Goal: Task Accomplishment & Management: Use online tool/utility

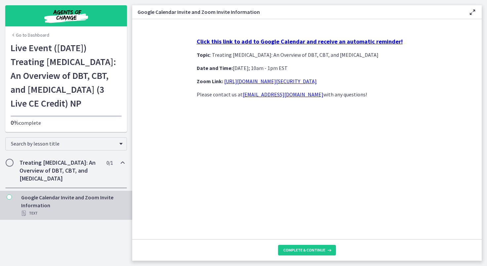
click at [247, 80] on link "https://us02web.zoom.us/j/85845271607?pwd=aTkx6u1HwK5ErGDRgavMk0POmwi4Vi.1" at bounding box center [270, 81] width 93 height 7
click at [325, 251] on icon at bounding box center [328, 250] width 7 height 5
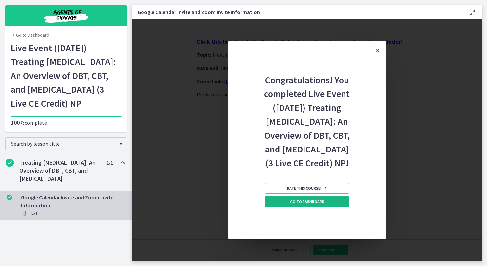
click at [295, 202] on span "Go to Dashboard" at bounding box center [307, 201] width 34 height 5
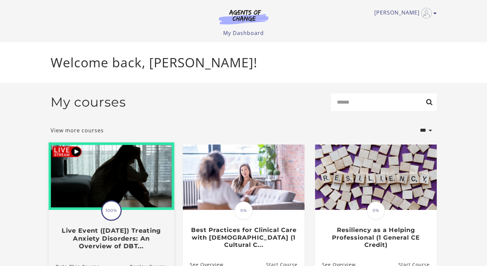
click at [76, 155] on img at bounding box center [111, 177] width 126 height 68
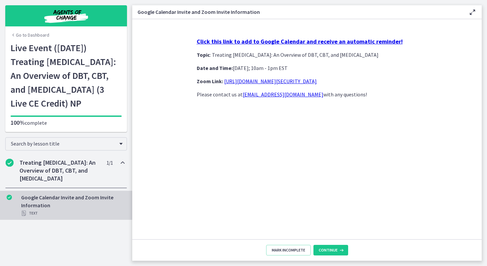
click at [188, 59] on section "Click this link to add to Google Calendar and receive an automatic reminder! To…" at bounding box center [306, 129] width 349 height 220
click at [293, 82] on link "https://us02web.zoom.us/j/85845271607?pwd=aTkx6u1HwK5ErGDRgavMk0POmwi4Vi.1" at bounding box center [270, 81] width 93 height 7
